Goal: Task Accomplishment & Management: Manage account settings

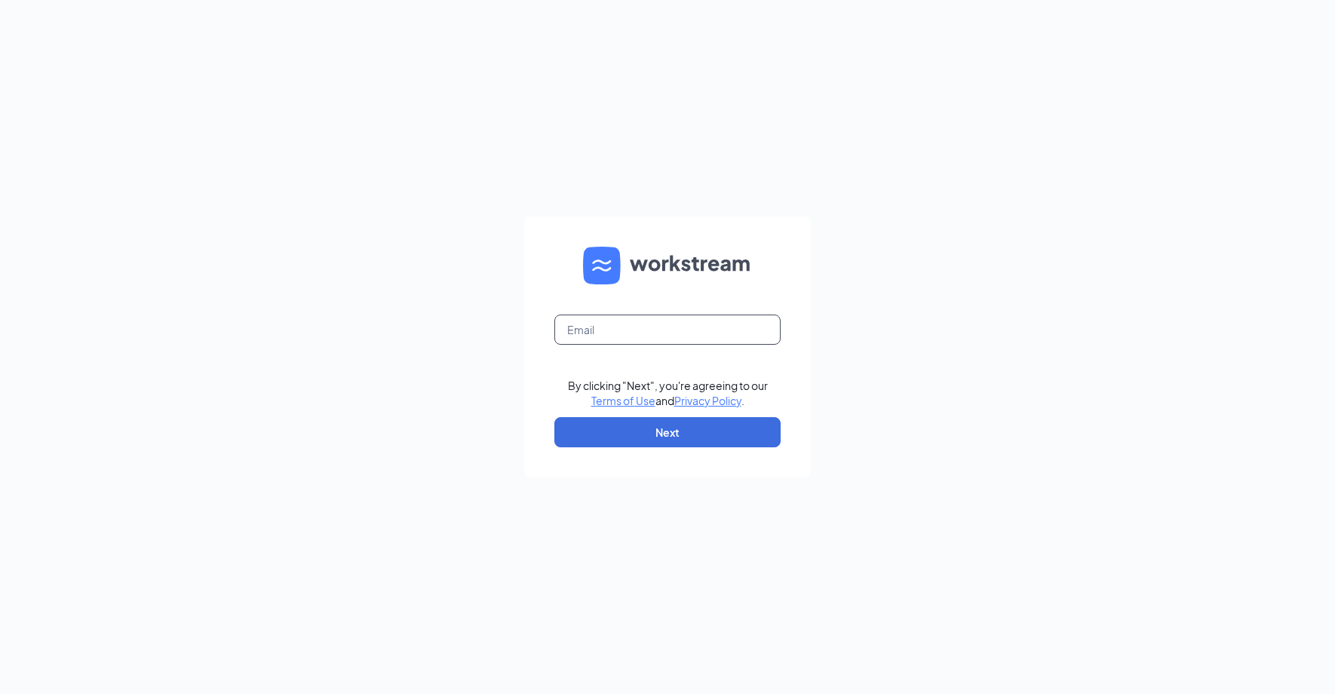
click at [758, 319] on input "text" at bounding box center [668, 330] width 226 height 30
type input "[PERSON_NAME][EMAIL_ADDRESS][PERSON_NAME][DOMAIN_NAME]"
click at [734, 423] on button "Next" at bounding box center [668, 432] width 226 height 30
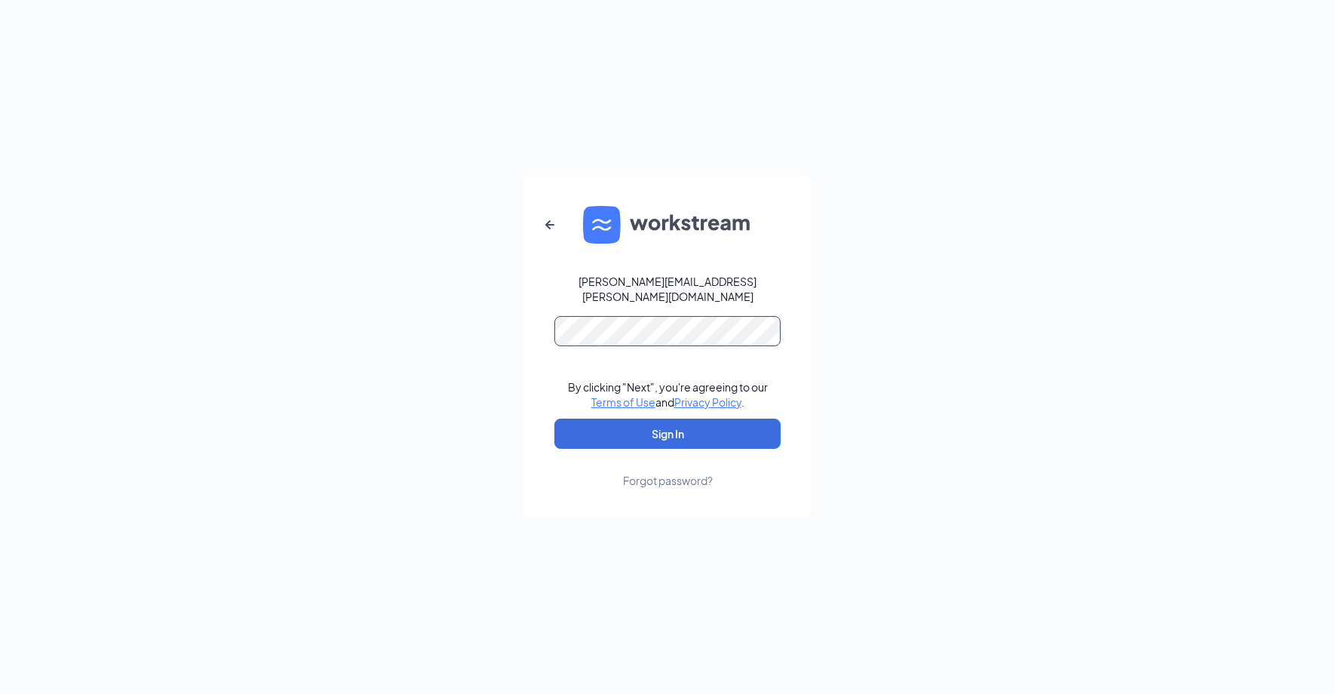
click at [555, 419] on button "Sign In" at bounding box center [668, 434] width 226 height 30
click at [690, 436] on button "Sign In" at bounding box center [668, 434] width 226 height 30
click at [499, 337] on div "[PERSON_NAME][EMAIL_ADDRESS][PERSON_NAME][DOMAIN_NAME] Credential mismatches. B…" at bounding box center [667, 347] width 1335 height 694
click at [555, 419] on button "Sign In" at bounding box center [668, 434] width 226 height 30
click at [297, 322] on div "[PERSON_NAME][EMAIL_ADDRESS][PERSON_NAME][DOMAIN_NAME] Credential mismatches. B…" at bounding box center [667, 347] width 1335 height 694
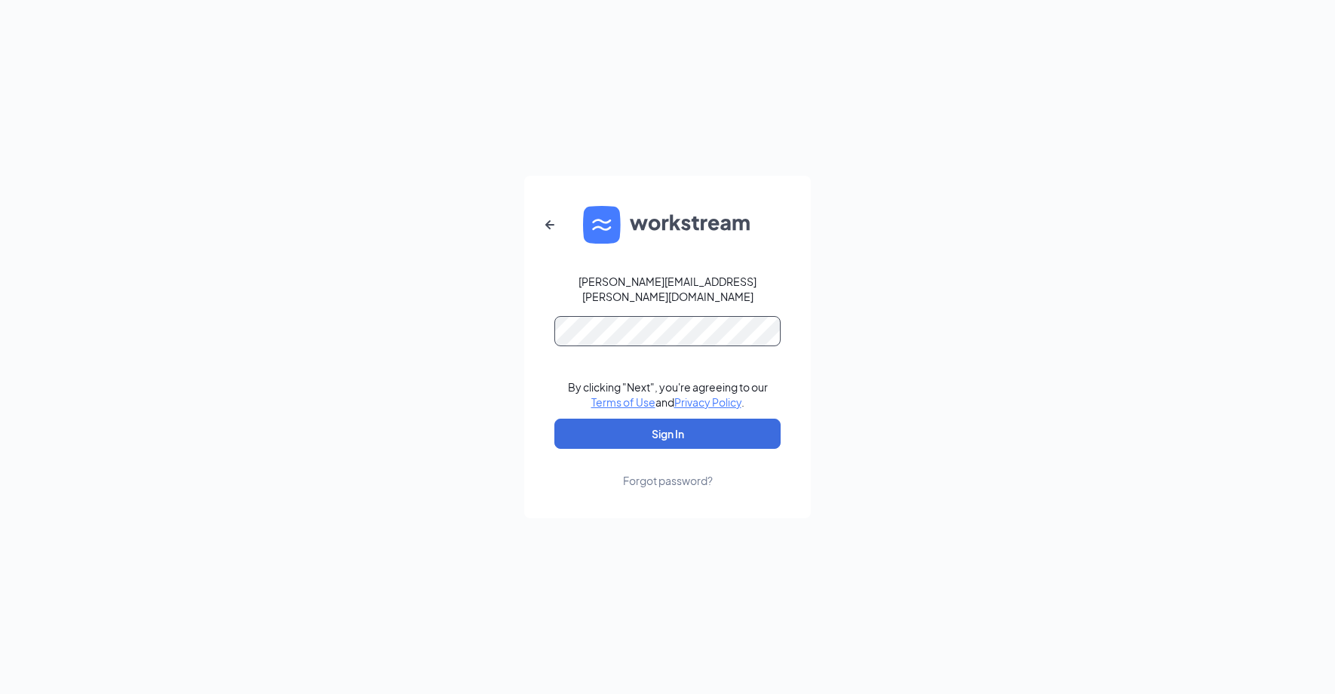
click at [555, 419] on button "Sign In" at bounding box center [668, 434] width 226 height 30
click at [276, 302] on div "[PERSON_NAME][EMAIL_ADDRESS][PERSON_NAME][DOMAIN_NAME] Credential mismatches. B…" at bounding box center [667, 347] width 1335 height 694
click at [555, 419] on button "Sign In" at bounding box center [668, 434] width 226 height 30
click at [691, 473] on div "Forgot password?" at bounding box center [668, 480] width 90 height 15
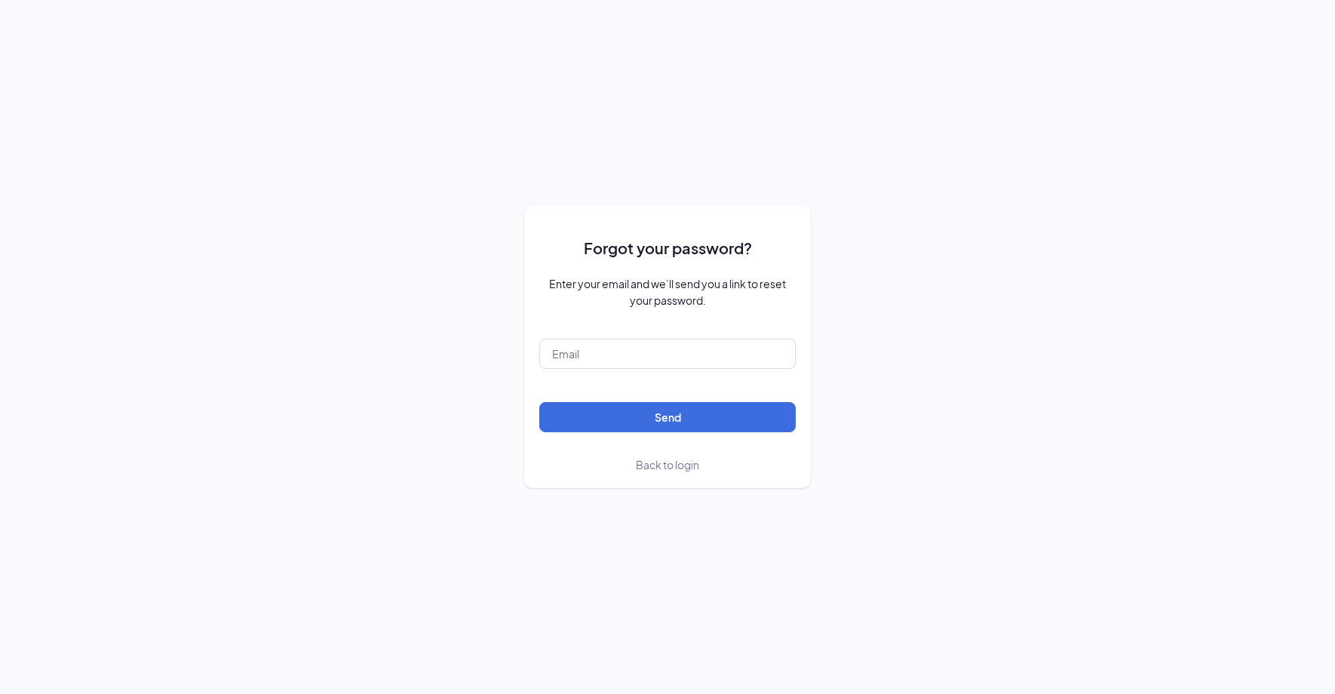
click at [665, 373] on form "Forgot your password? Enter your email and we’ll send you a link to reset your …" at bounding box center [667, 346] width 257 height 251
click at [665, 367] on input "text" at bounding box center [667, 354] width 257 height 30
type input "[PERSON_NAME][EMAIL_ADDRESS][PERSON_NAME][DOMAIN_NAME]"
click at [708, 417] on button "Send" at bounding box center [667, 417] width 257 height 30
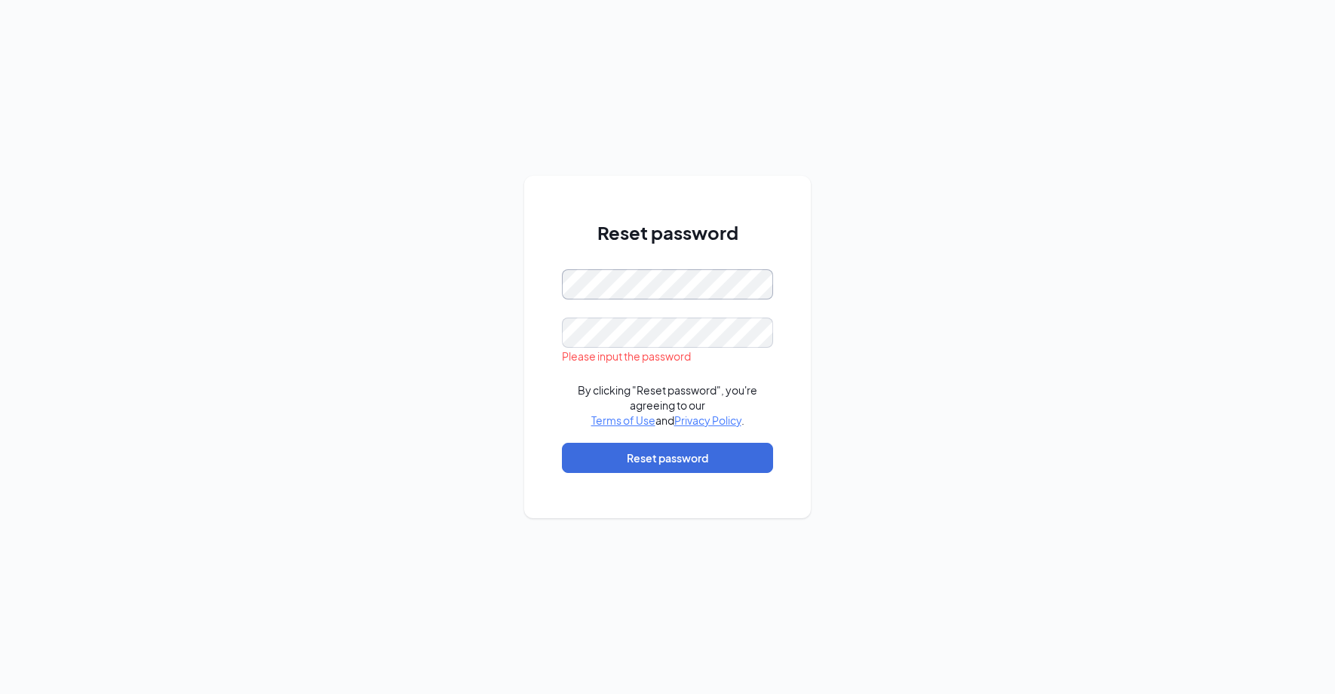
click at [281, 290] on div "Reset password Please input the password By clicking "Reset password", you're a…" at bounding box center [667, 347] width 1335 height 694
